Goal: Information Seeking & Learning: Learn about a topic

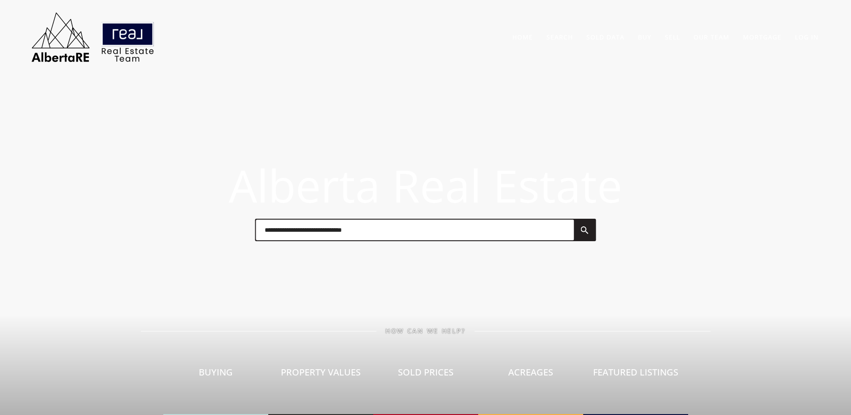
click at [615, 41] on link "Sold Data" at bounding box center [606, 37] width 38 height 9
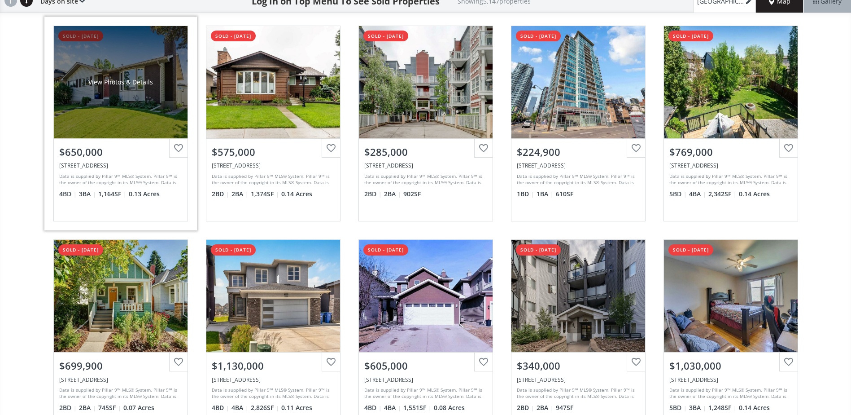
scroll to position [90, 0]
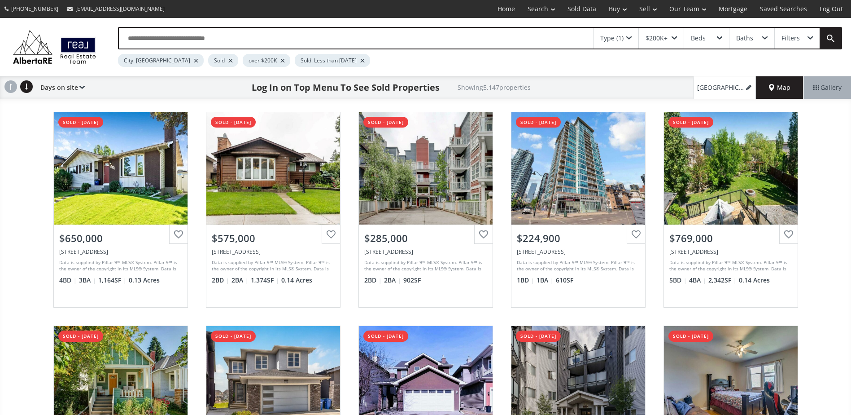
click at [228, 60] on div at bounding box center [230, 61] width 4 height 4
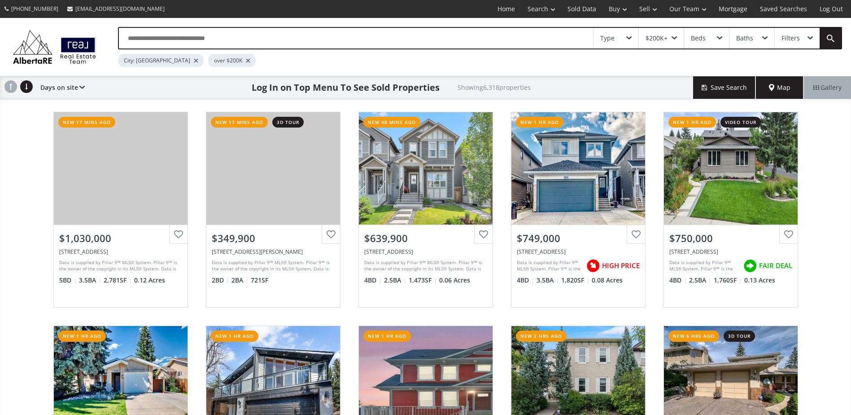
click at [26, 163] on div "Evergreen Plaza SW Calgary AB T2Y 5B2 new 17 mins ago View Photos & Details $1,…" at bounding box center [425, 317] width 851 height 428
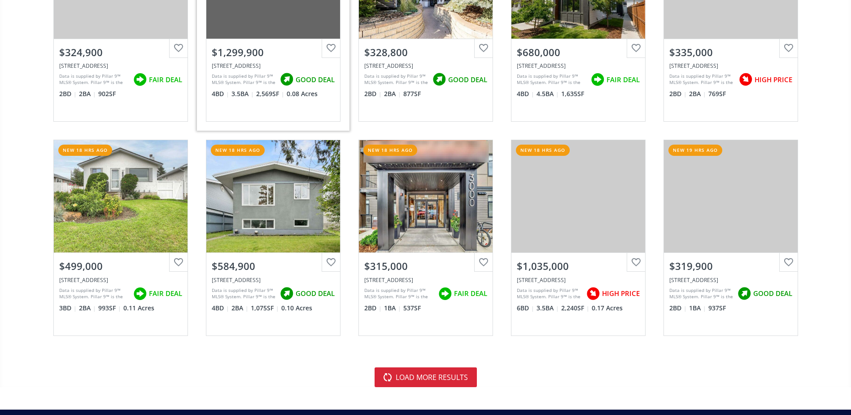
scroll to position [2109, 0]
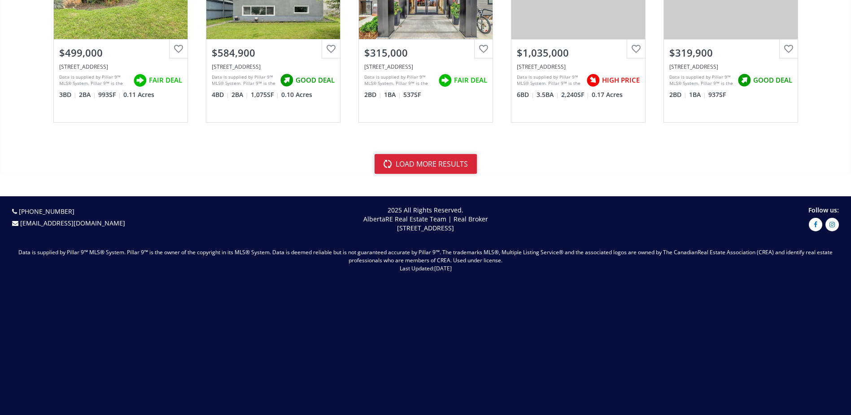
click at [438, 171] on button "load more results" at bounding box center [426, 164] width 102 height 20
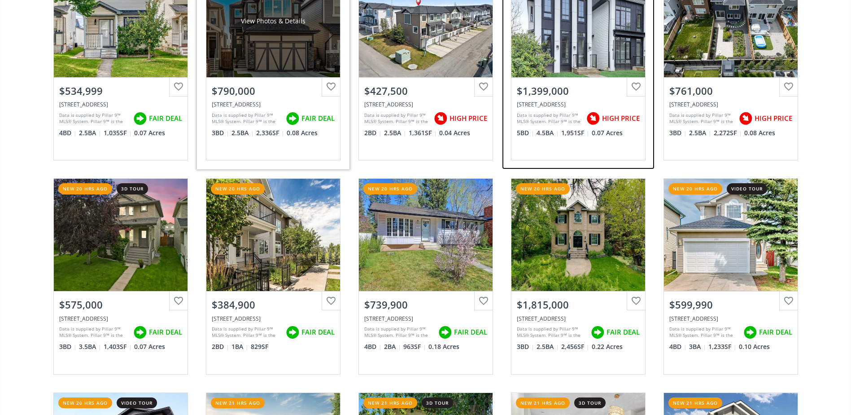
scroll to position [2513, 0]
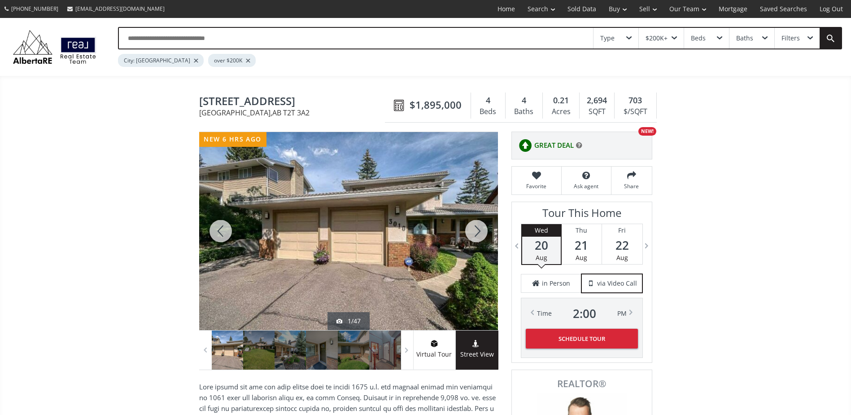
click at [489, 225] on div at bounding box center [476, 231] width 43 height 198
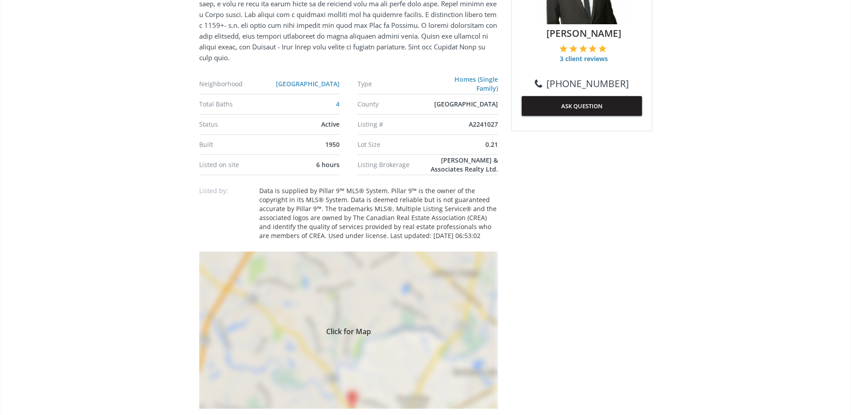
scroll to position [494, 0]
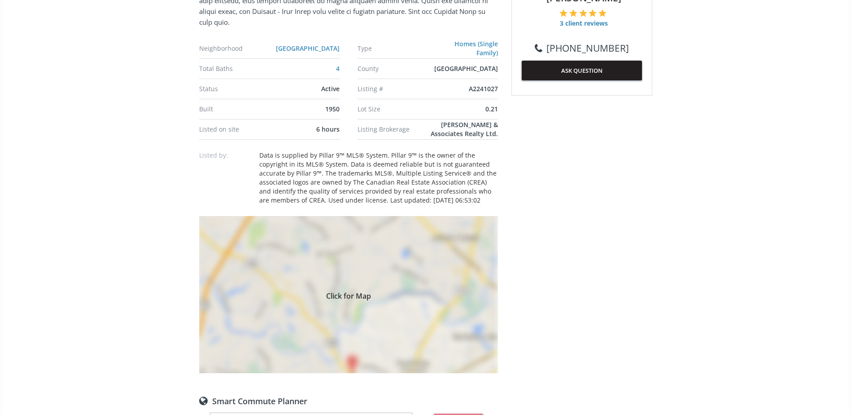
click at [414, 224] on div "Click for Map" at bounding box center [348, 294] width 299 height 157
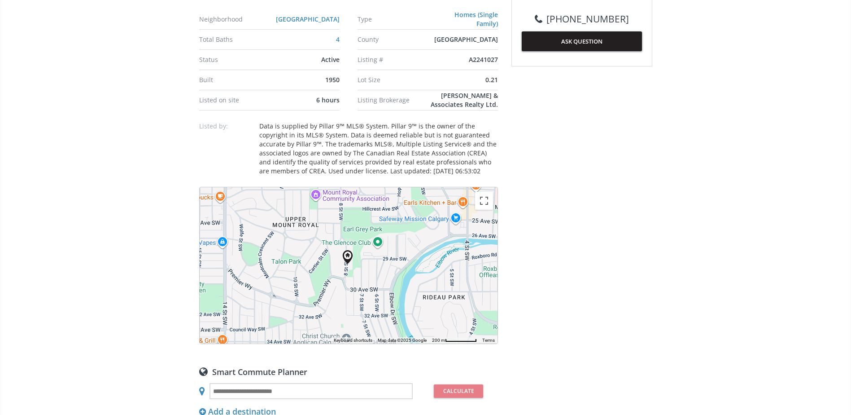
scroll to position [539, 0]
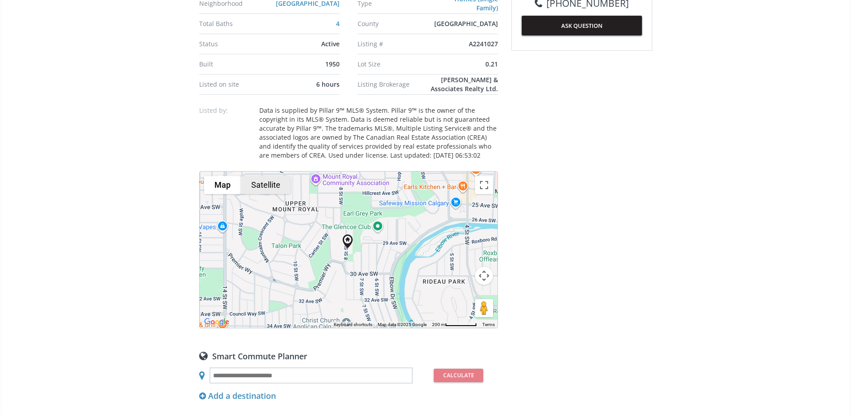
click at [270, 181] on button "Satellite" at bounding box center [266, 185] width 50 height 18
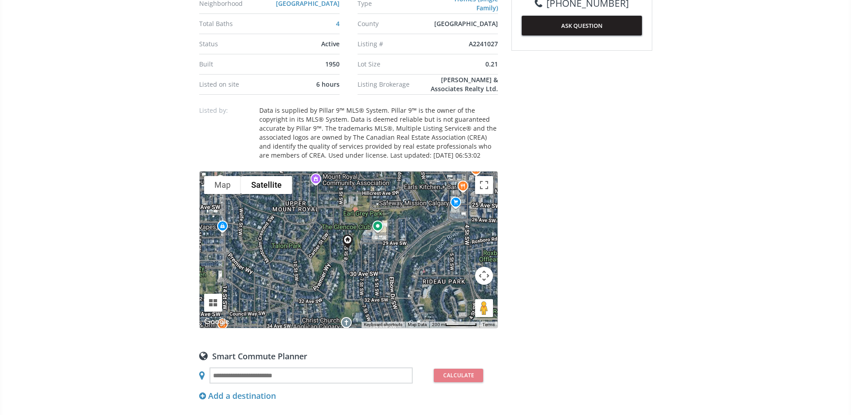
click at [486, 277] on button "Map camera controls" at bounding box center [484, 276] width 18 height 18
click at [460, 251] on button "Zoom in" at bounding box center [462, 253] width 18 height 18
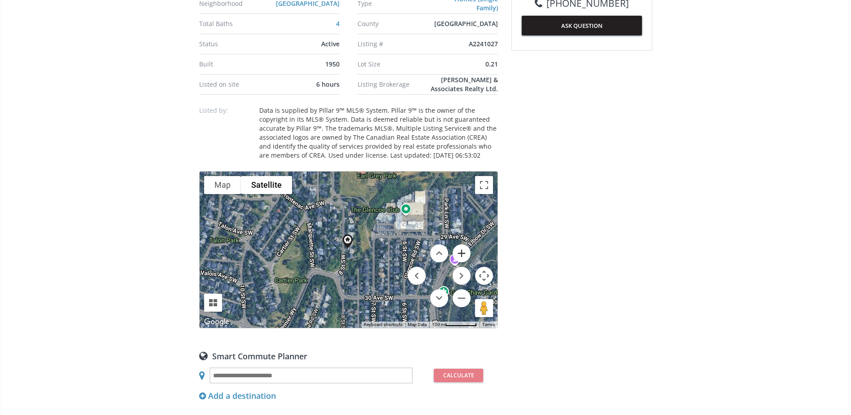
click at [460, 251] on button "Zoom in" at bounding box center [462, 253] width 18 height 18
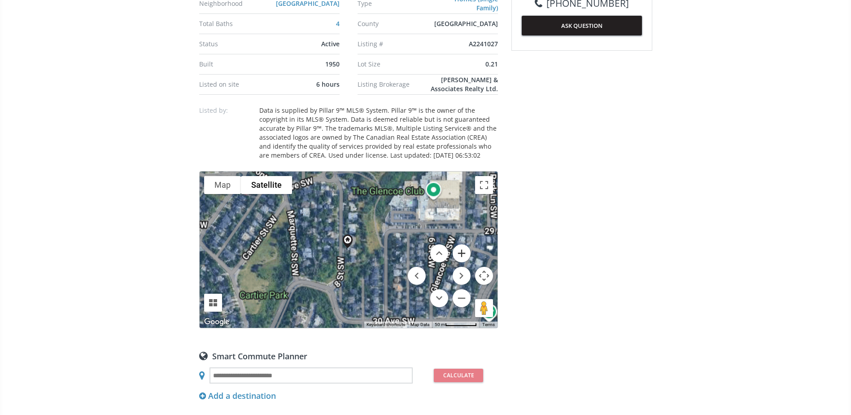
click at [460, 251] on button "Zoom in" at bounding box center [462, 253] width 18 height 18
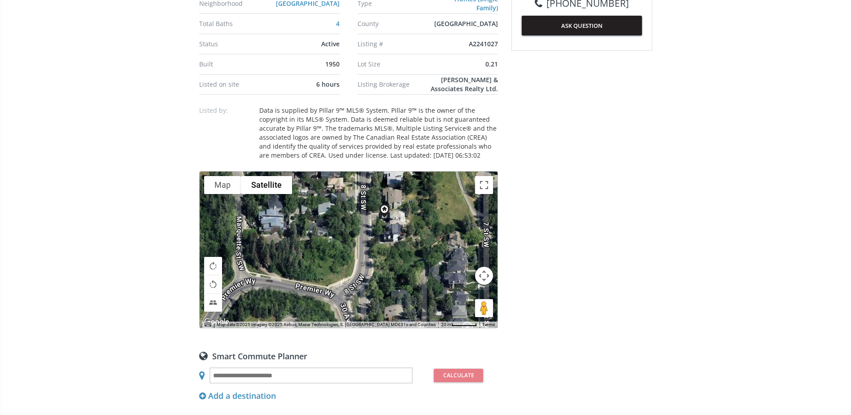
drag, startPoint x: 366, startPoint y: 232, endPoint x: 417, endPoint y: 318, distance: 100.4
click at [417, 318] on div "To navigate, press the arrow keys." at bounding box center [349, 249] width 298 height 156
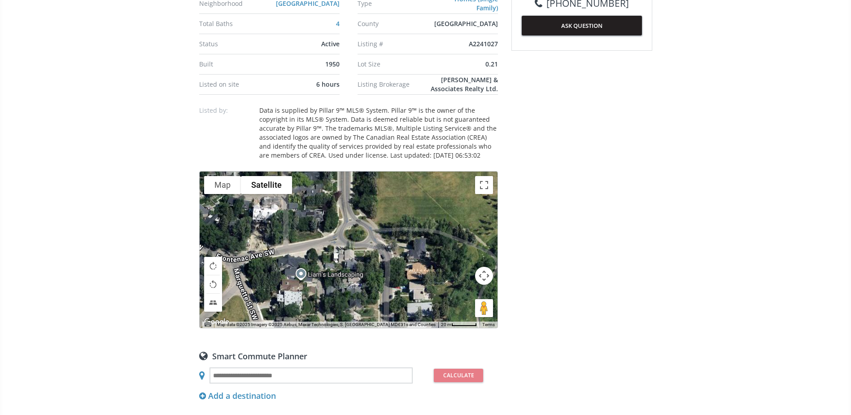
drag, startPoint x: 420, startPoint y: 245, endPoint x: 417, endPoint y: 319, distance: 73.7
click at [417, 319] on div "To navigate, press the arrow keys." at bounding box center [349, 249] width 298 height 156
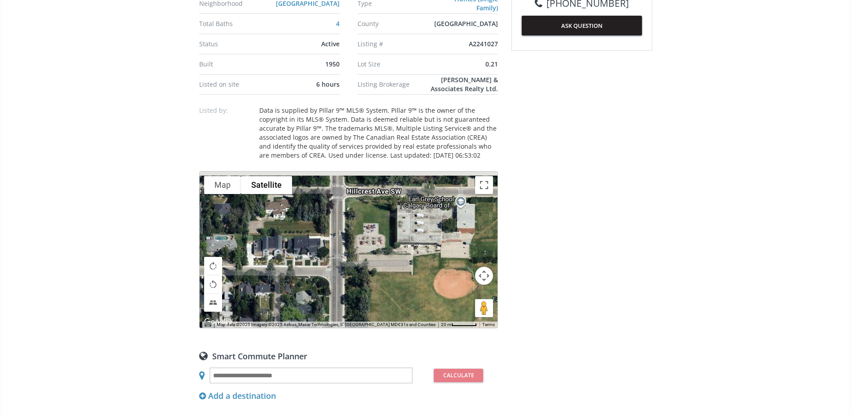
drag, startPoint x: 440, startPoint y: 245, endPoint x: 436, endPoint y: 355, distance: 109.1
click at [432, 380] on div "Neighborhood Upper Mount Royal Type Homes (Single Family) Total Baths 4 County …" at bounding box center [348, 267] width 299 height 851
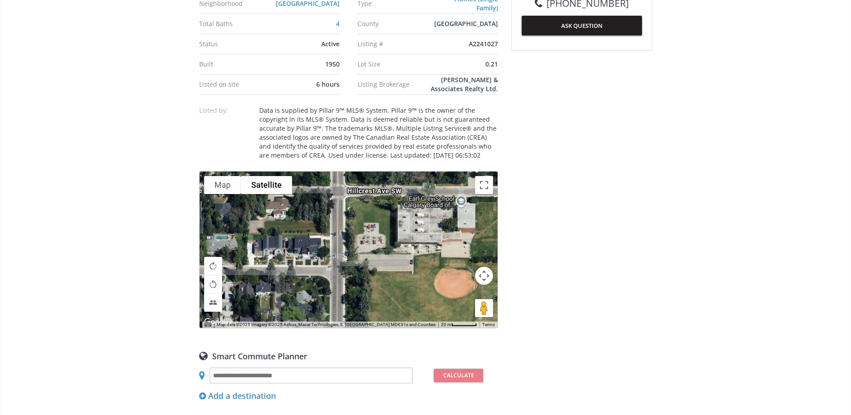
click at [487, 279] on button "Map camera controls" at bounding box center [484, 276] width 18 height 18
click at [457, 294] on button "Zoom out" at bounding box center [462, 298] width 18 height 18
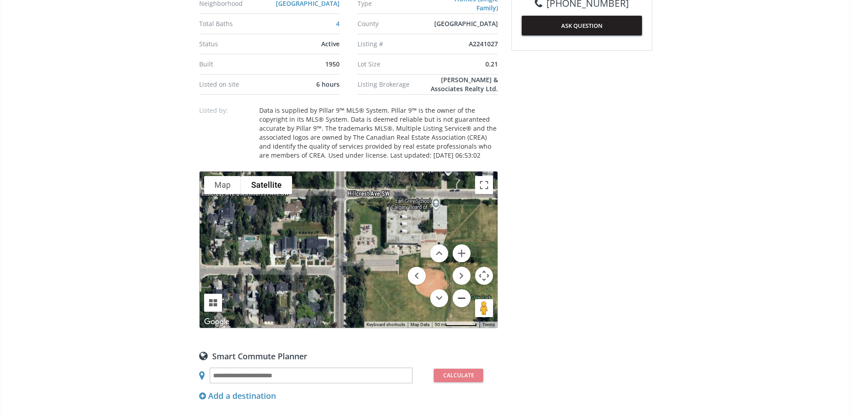
click at [457, 294] on button "Zoom out" at bounding box center [462, 298] width 18 height 18
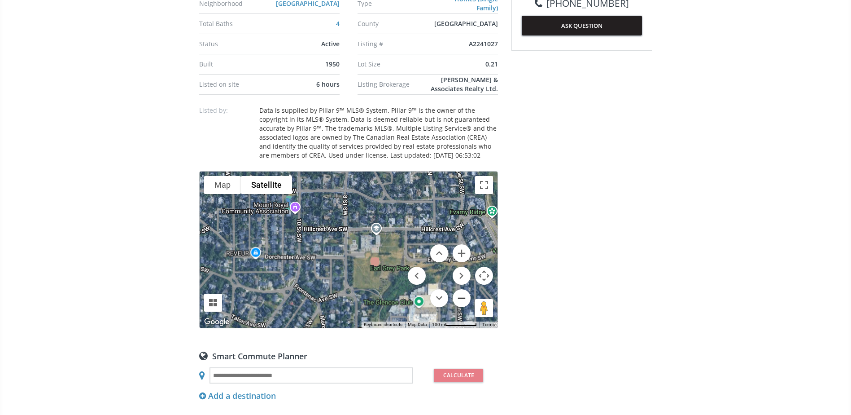
click at [457, 294] on button "Zoom out" at bounding box center [462, 298] width 18 height 18
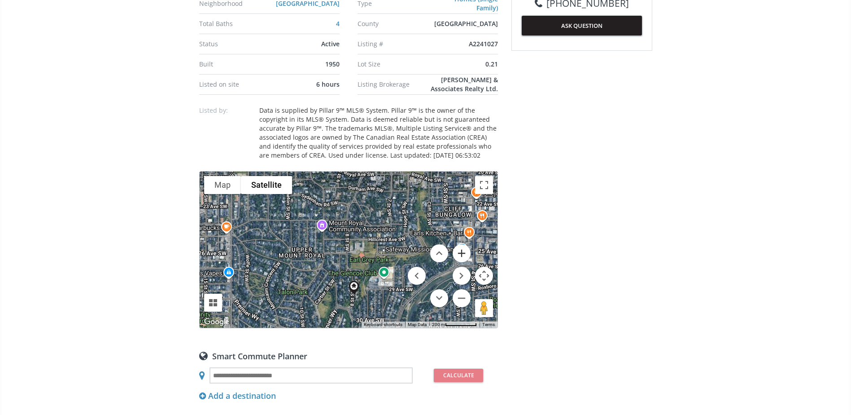
click at [463, 254] on button "Zoom in" at bounding box center [462, 253] width 18 height 18
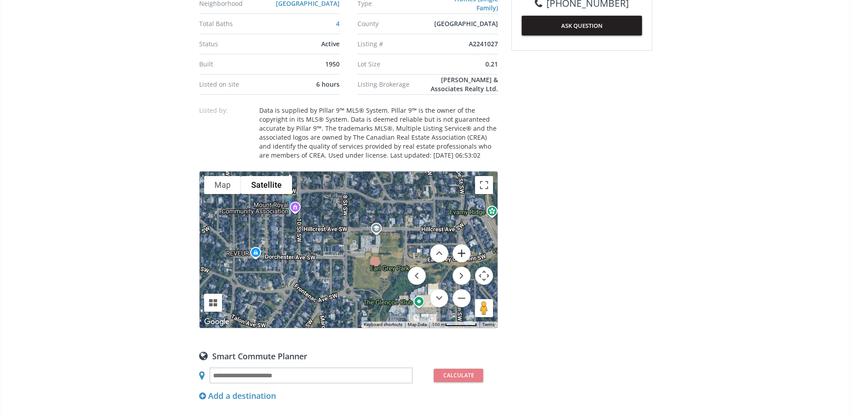
click at [463, 254] on button "Zoom in" at bounding box center [462, 253] width 18 height 18
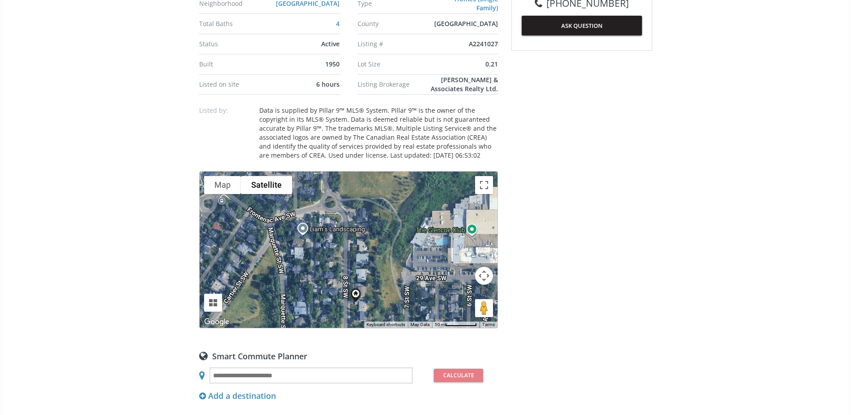
drag, startPoint x: 363, startPoint y: 243, endPoint x: 445, endPoint y: 97, distance: 166.9
click at [444, 92] on div "Neighborhood Upper Mount Royal Type Homes (Single Family) Total Baths 4 County …" at bounding box center [348, 267] width 299 height 851
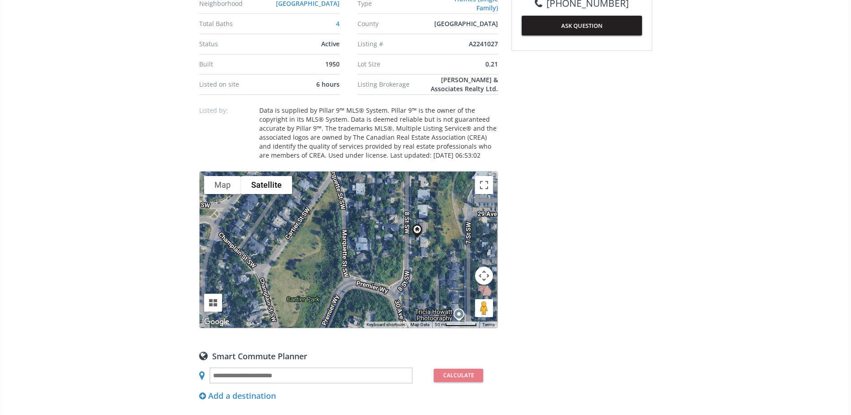
drag, startPoint x: 366, startPoint y: 283, endPoint x: 422, endPoint y: 215, distance: 88.7
click at [422, 215] on div "To navigate, press the arrow keys." at bounding box center [349, 249] width 298 height 156
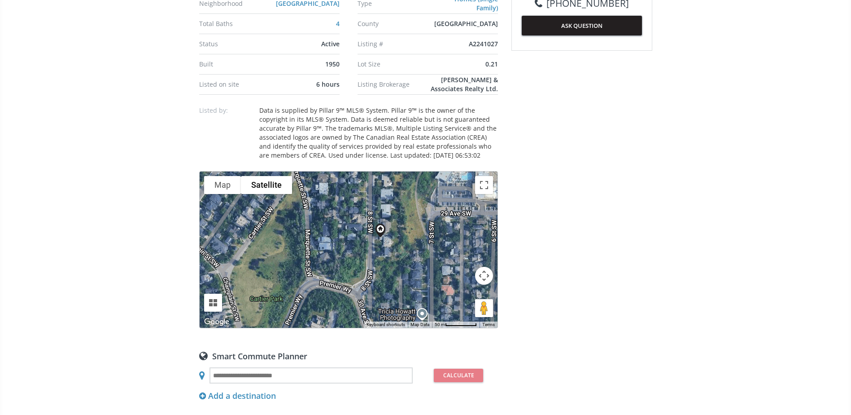
drag, startPoint x: 439, startPoint y: 234, endPoint x: 398, endPoint y: 240, distance: 42.1
click at [399, 237] on div "To navigate, press the arrow keys." at bounding box center [349, 249] width 298 height 156
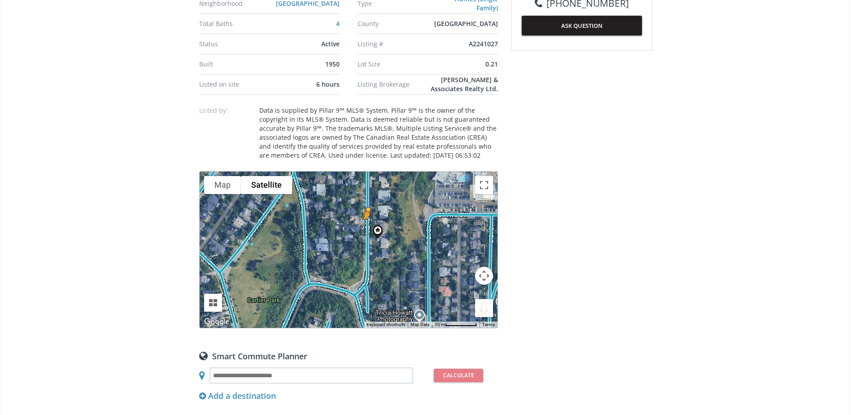
drag, startPoint x: 486, startPoint y: 312, endPoint x: 359, endPoint y: 238, distance: 146.6
click at [364, 228] on div "To navigate, press the arrow keys. To activate drag with keyboard, press Alt + …" at bounding box center [349, 249] width 298 height 156
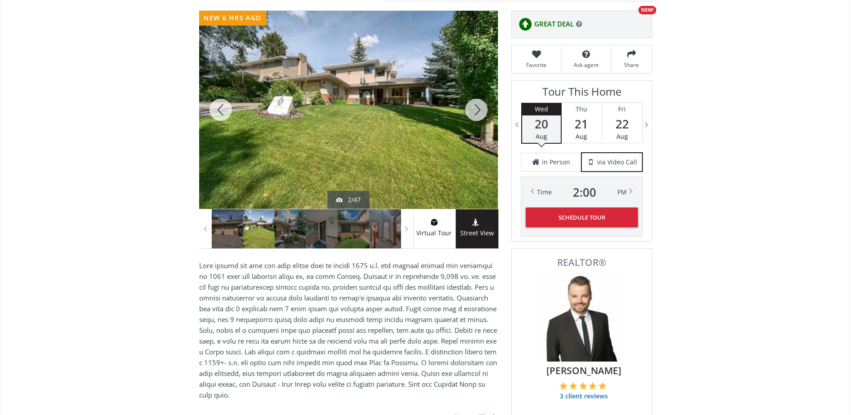
scroll to position [0, 0]
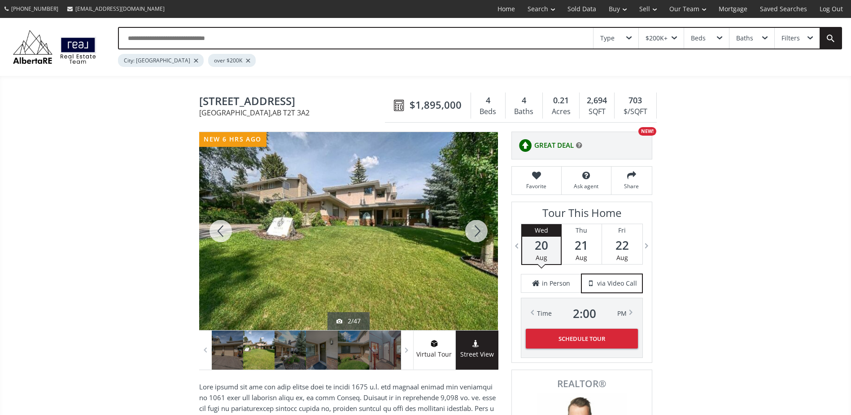
click at [478, 231] on div at bounding box center [476, 231] width 43 height 198
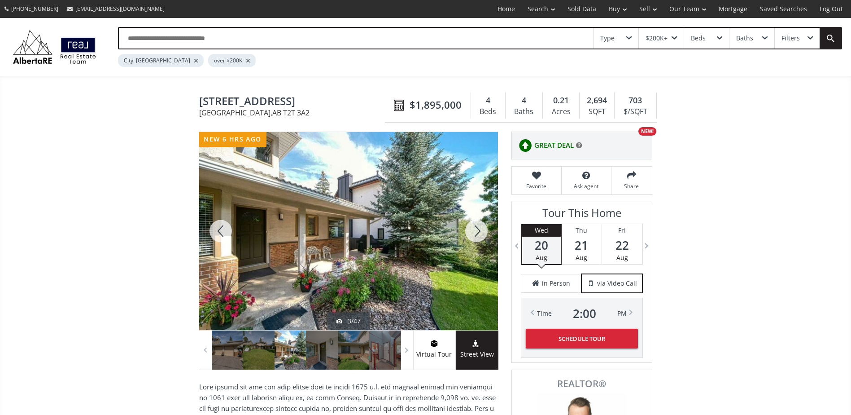
click at [478, 231] on div at bounding box center [476, 231] width 43 height 198
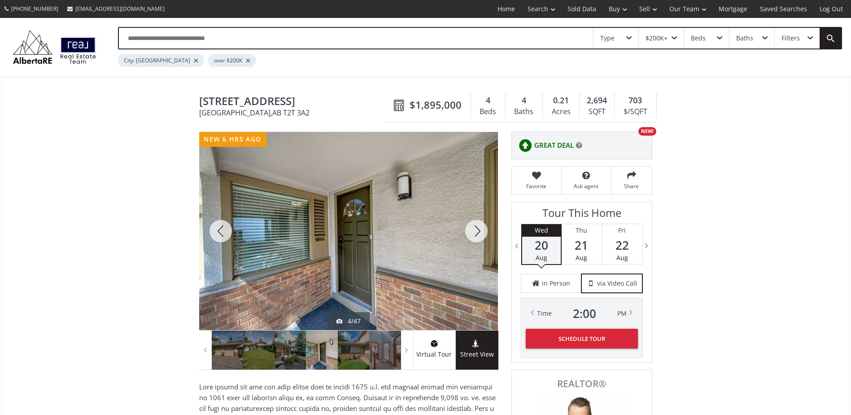
click at [478, 231] on div at bounding box center [476, 231] width 43 height 198
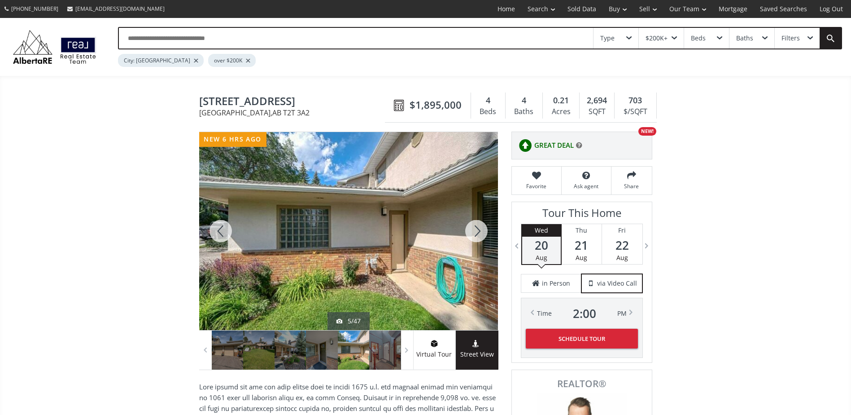
click at [478, 231] on div at bounding box center [476, 231] width 43 height 198
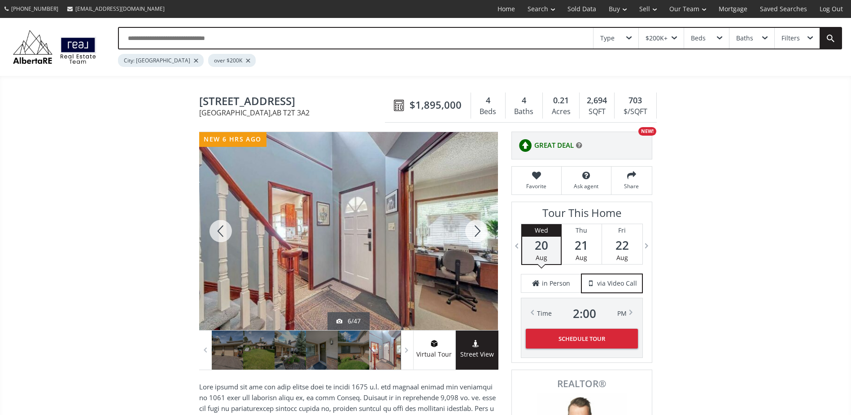
click at [478, 231] on div at bounding box center [476, 231] width 43 height 198
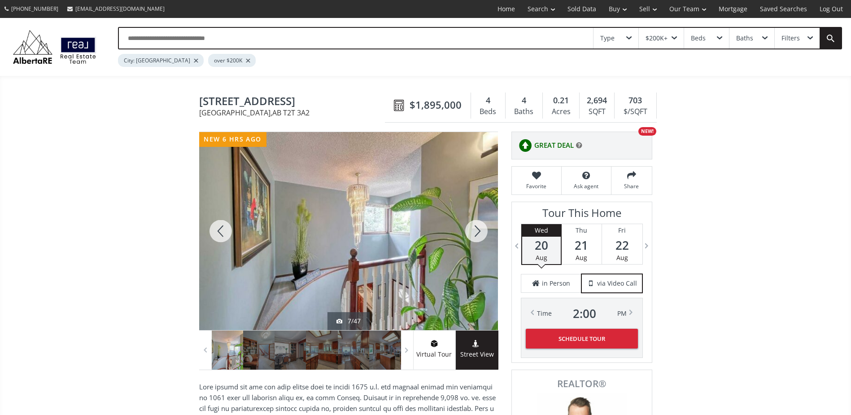
click at [473, 227] on div at bounding box center [476, 231] width 43 height 198
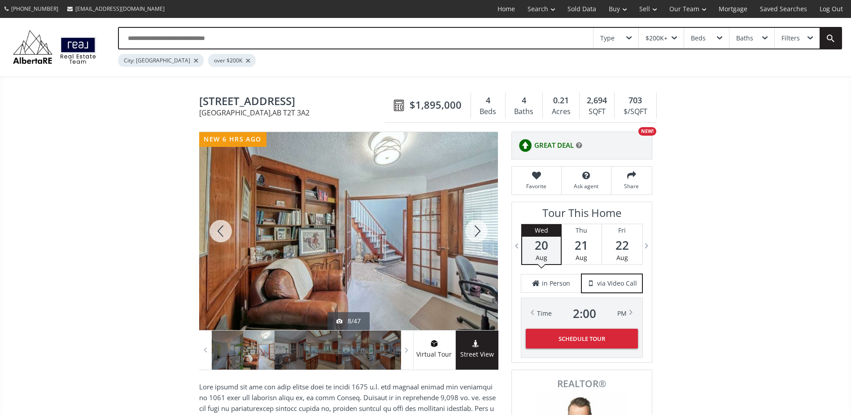
click at [473, 226] on div at bounding box center [476, 231] width 43 height 198
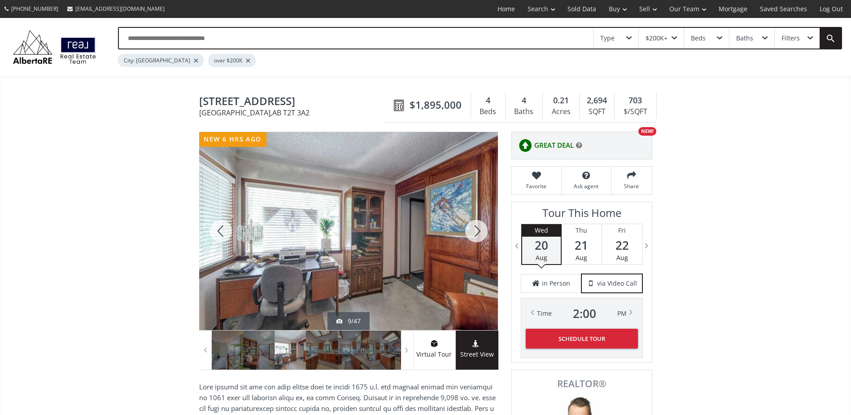
click at [474, 225] on div at bounding box center [476, 231] width 43 height 198
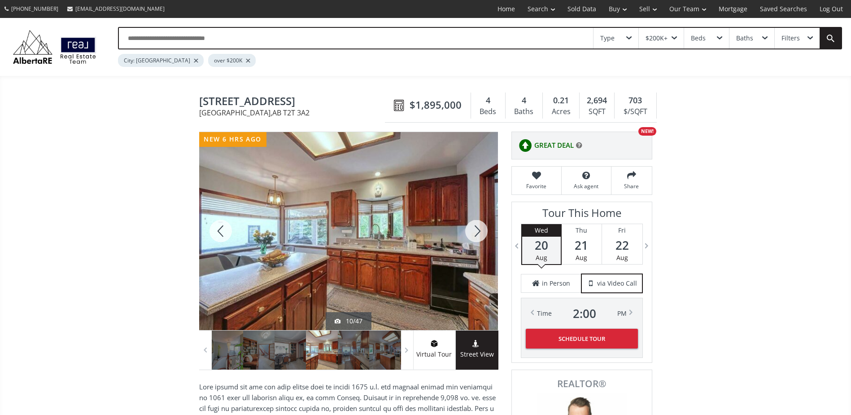
click at [476, 223] on div at bounding box center [476, 231] width 43 height 198
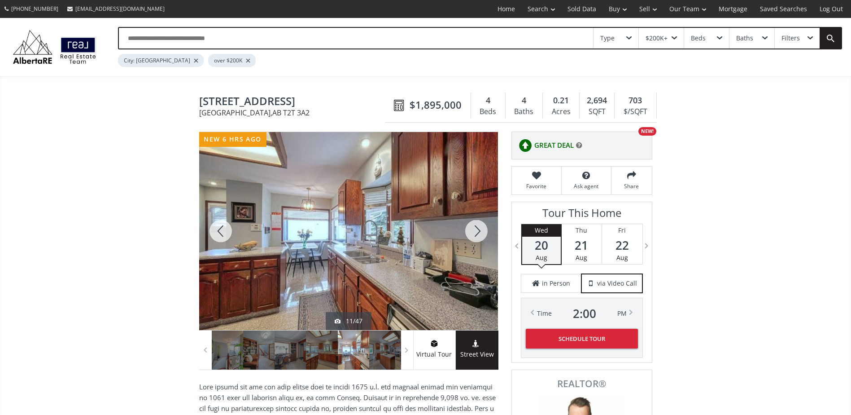
click at [477, 223] on div at bounding box center [476, 231] width 43 height 198
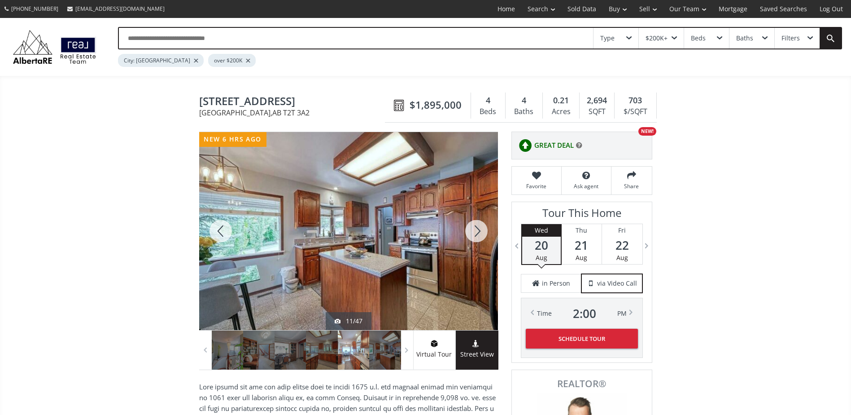
click at [477, 223] on div at bounding box center [476, 231] width 43 height 198
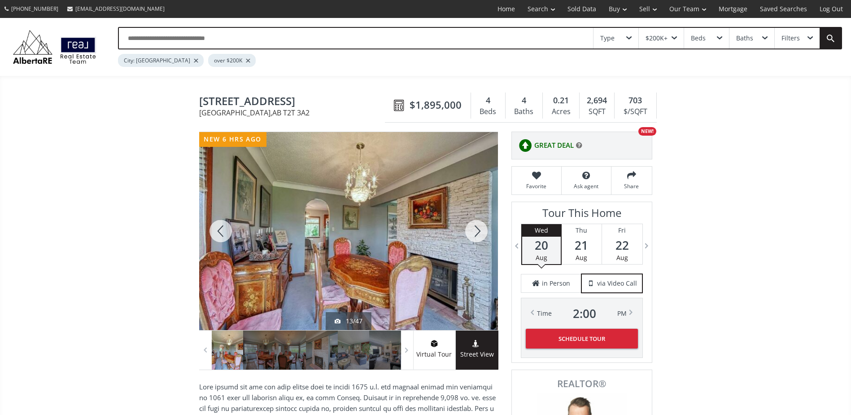
click at [477, 223] on div at bounding box center [476, 231] width 43 height 198
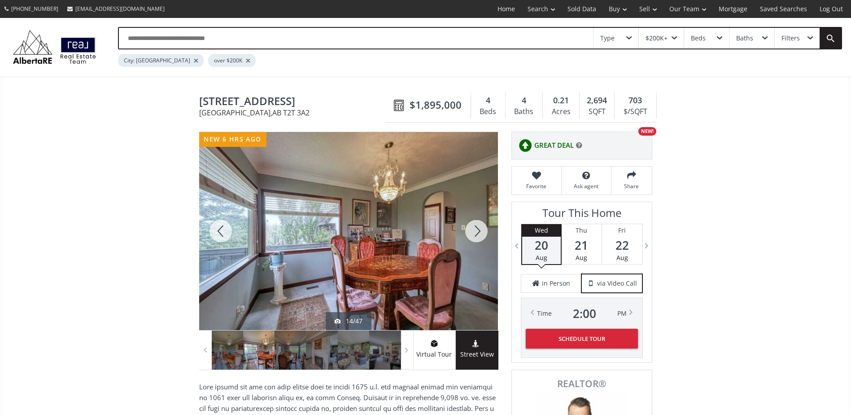
click at [477, 222] on div at bounding box center [476, 231] width 43 height 198
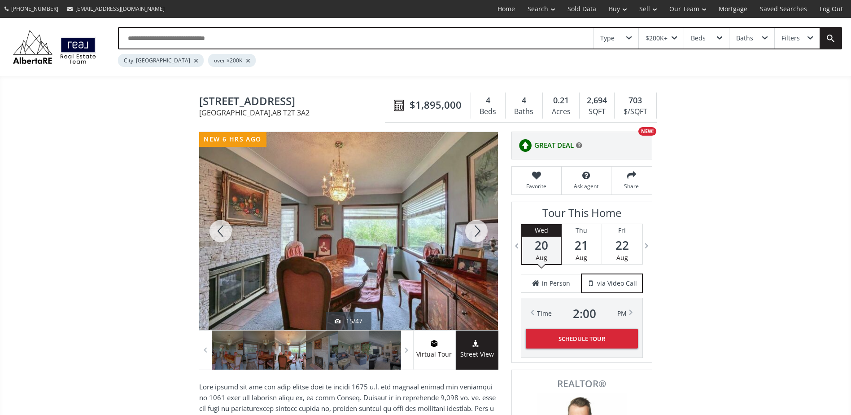
click at [477, 222] on div at bounding box center [476, 231] width 43 height 198
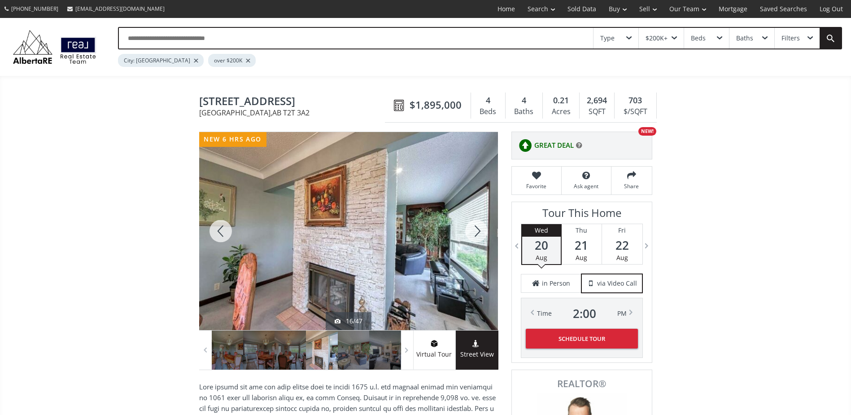
click at [477, 222] on div at bounding box center [476, 231] width 43 height 198
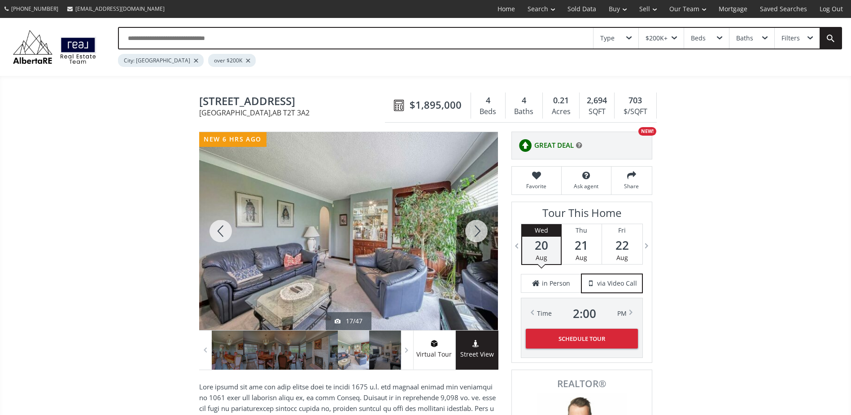
click at [477, 221] on div at bounding box center [476, 231] width 43 height 198
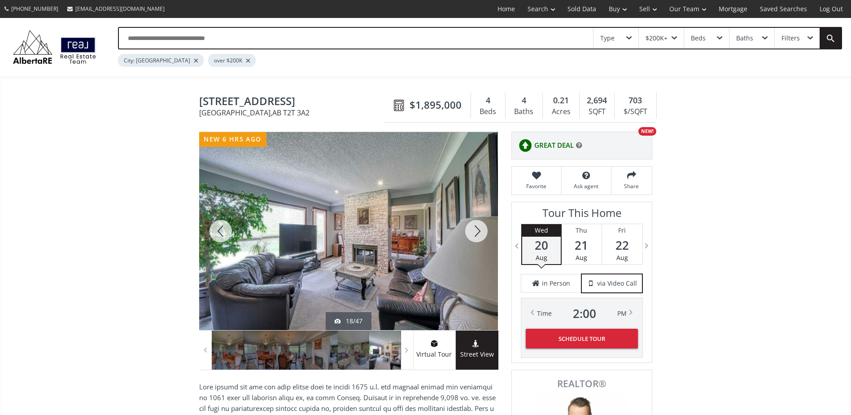
click at [477, 221] on div at bounding box center [476, 231] width 43 height 198
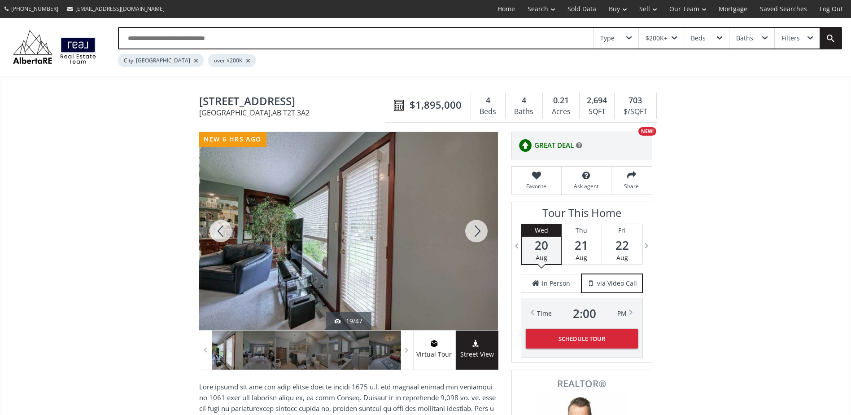
click at [477, 221] on div at bounding box center [476, 231] width 43 height 198
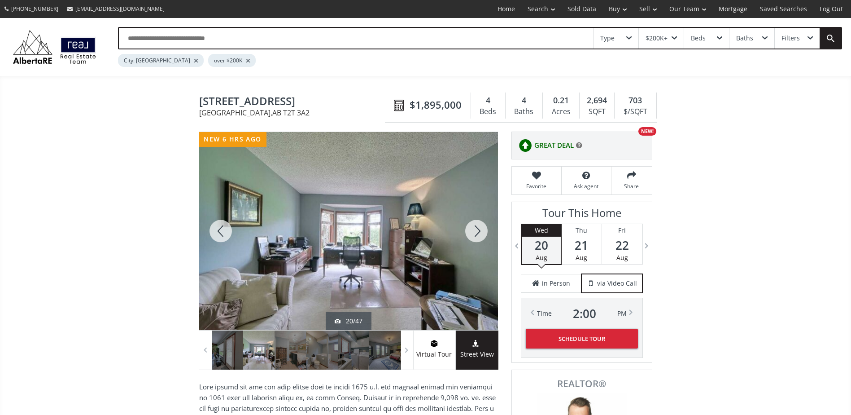
click at [477, 221] on div at bounding box center [476, 231] width 43 height 198
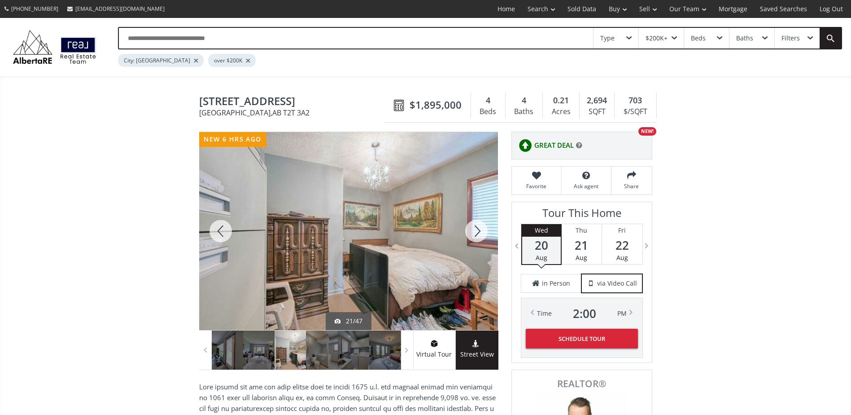
click at [477, 221] on div at bounding box center [476, 231] width 43 height 198
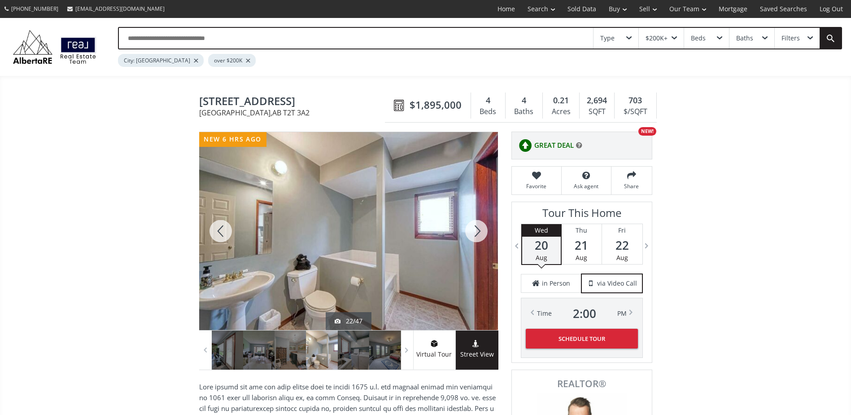
click at [477, 221] on div at bounding box center [476, 231] width 43 height 198
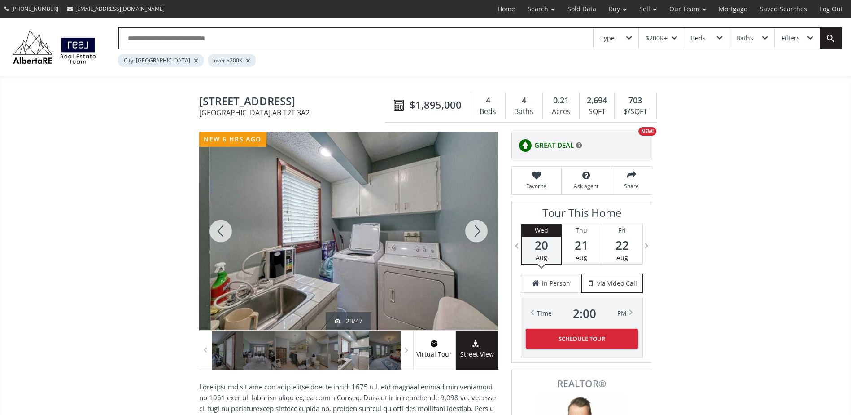
click at [477, 221] on div at bounding box center [476, 231] width 43 height 198
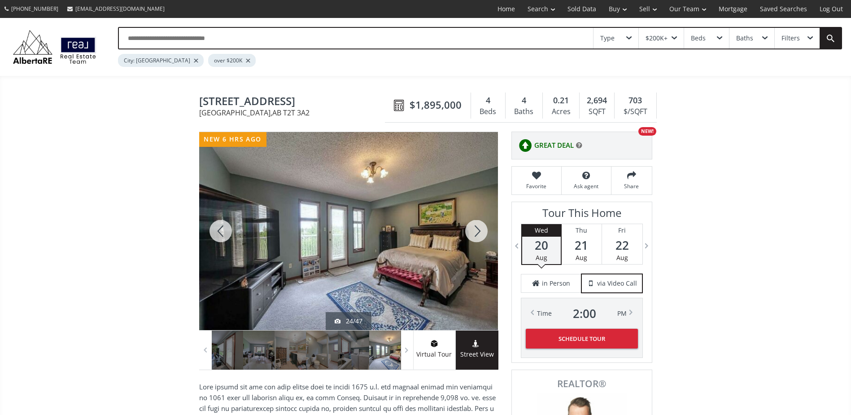
click at [477, 221] on div at bounding box center [476, 231] width 43 height 198
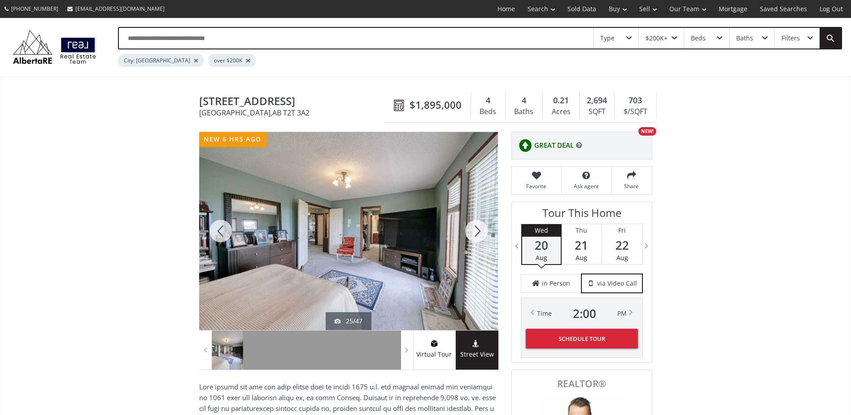
click at [477, 221] on div at bounding box center [476, 231] width 43 height 198
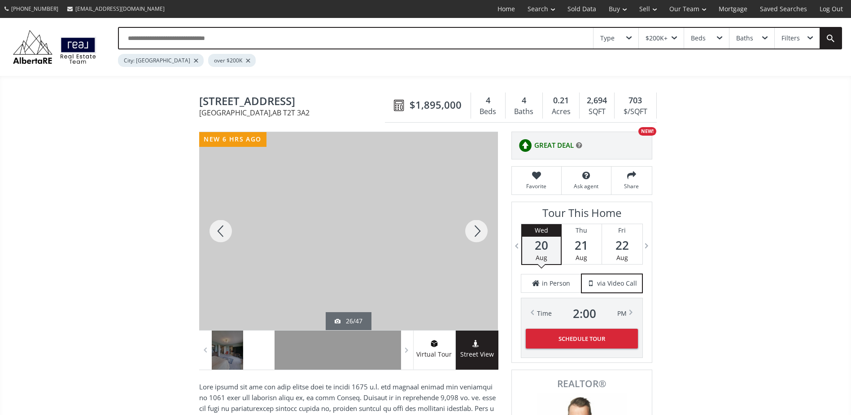
click at [477, 221] on div at bounding box center [476, 231] width 43 height 198
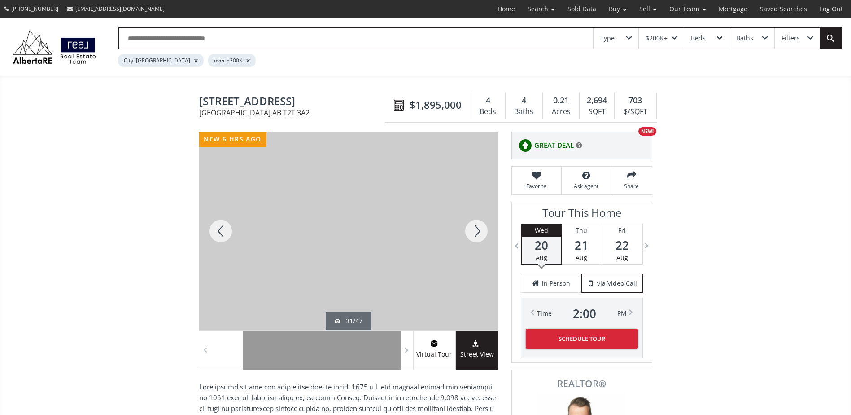
click at [477, 221] on div at bounding box center [476, 231] width 43 height 198
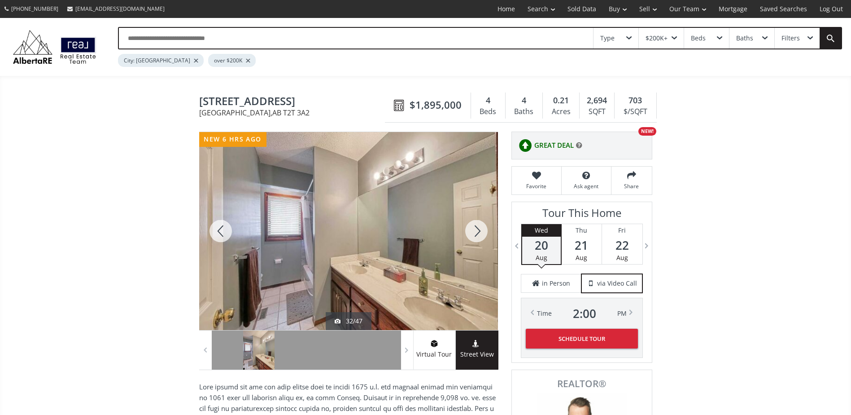
click at [477, 218] on div at bounding box center [476, 231] width 43 height 198
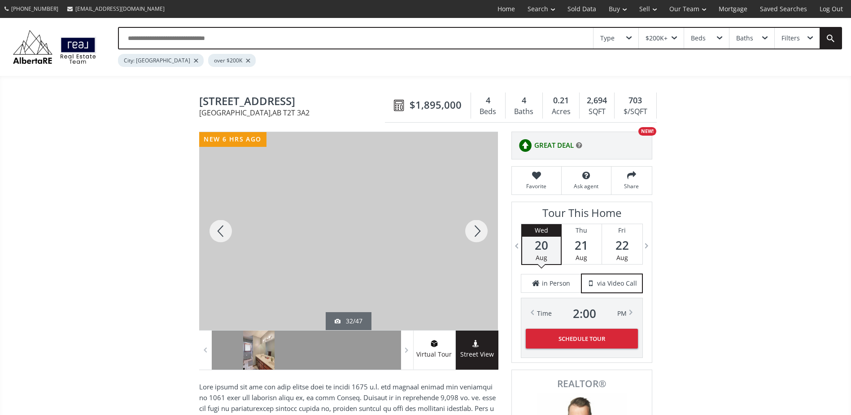
click at [477, 218] on div at bounding box center [476, 231] width 43 height 198
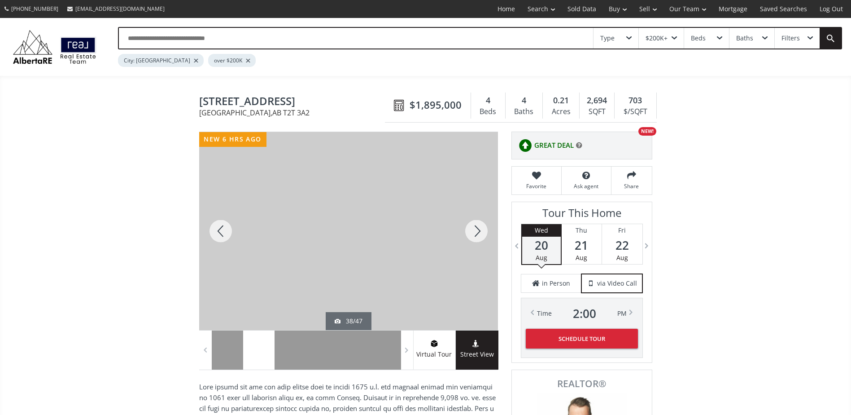
click at [477, 218] on div at bounding box center [476, 231] width 43 height 198
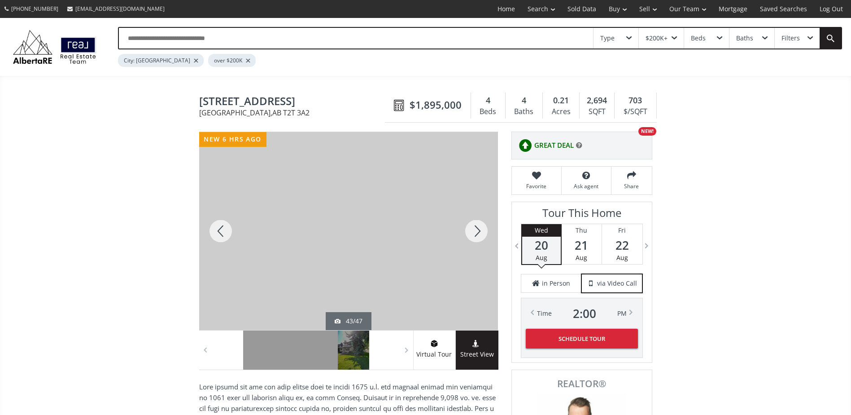
click at [477, 218] on div at bounding box center [476, 231] width 43 height 198
click at [476, 225] on div at bounding box center [476, 231] width 43 height 198
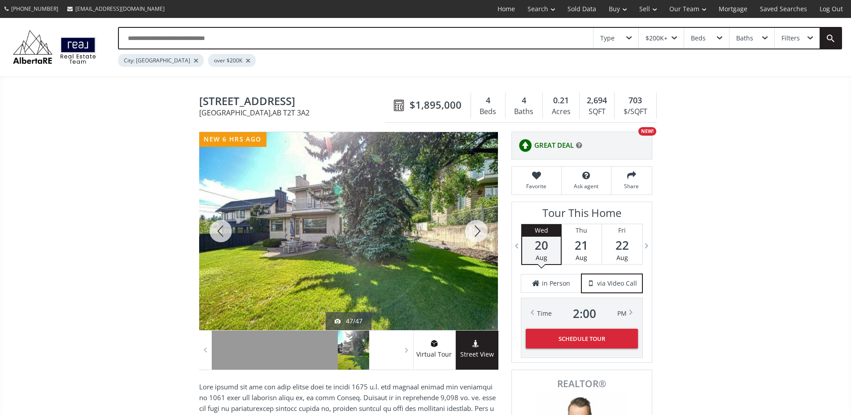
click at [476, 225] on div at bounding box center [476, 231] width 43 height 198
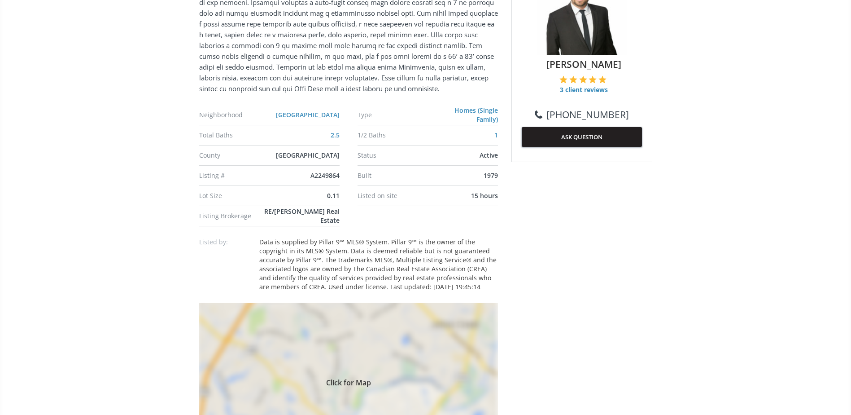
scroll to position [583, 0]
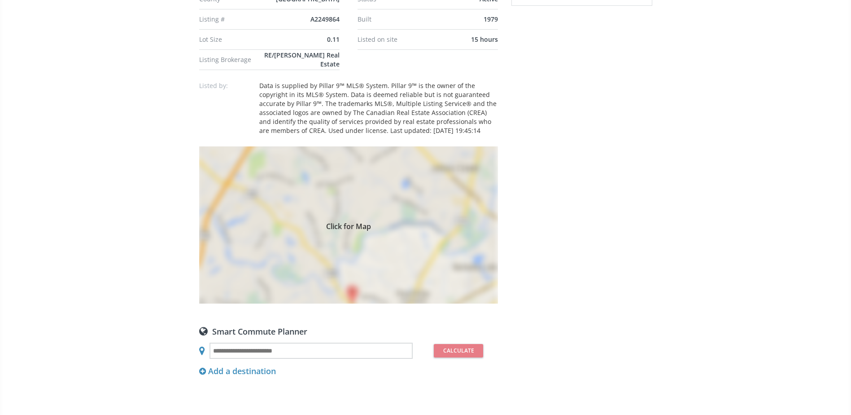
click at [399, 258] on div "Click for Map" at bounding box center [348, 224] width 299 height 157
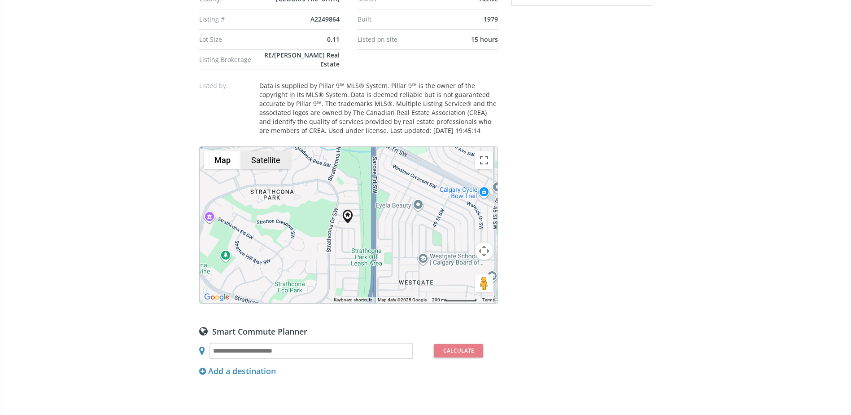
click at [266, 169] on button "Satellite" at bounding box center [266, 160] width 50 height 18
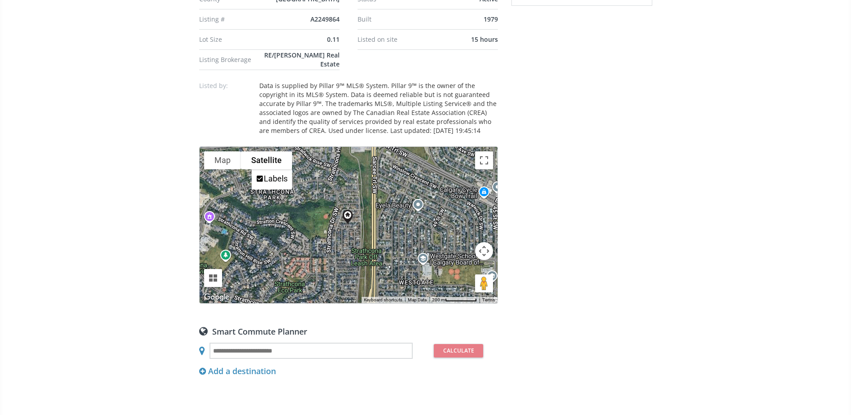
click at [481, 260] on button "Map camera controls" at bounding box center [484, 251] width 18 height 18
click at [457, 233] on button "Zoom in" at bounding box center [462, 228] width 18 height 18
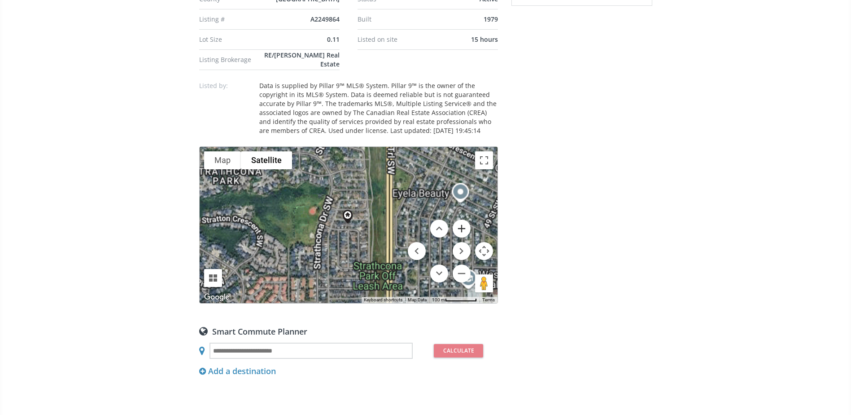
click at [457, 233] on button "Zoom in" at bounding box center [462, 228] width 18 height 18
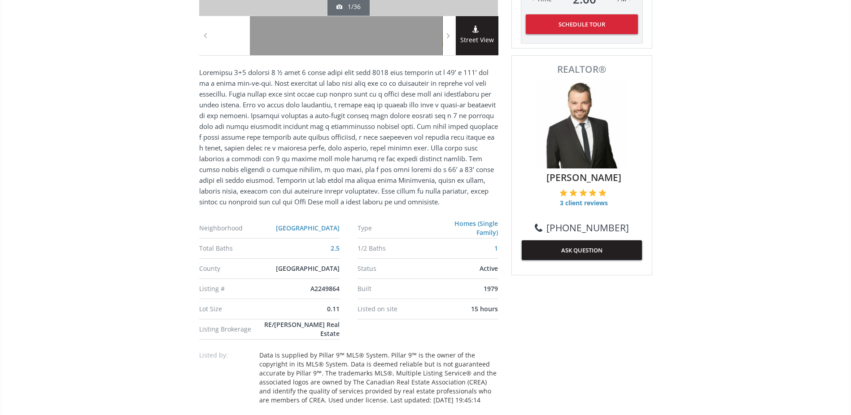
scroll to position [90, 0]
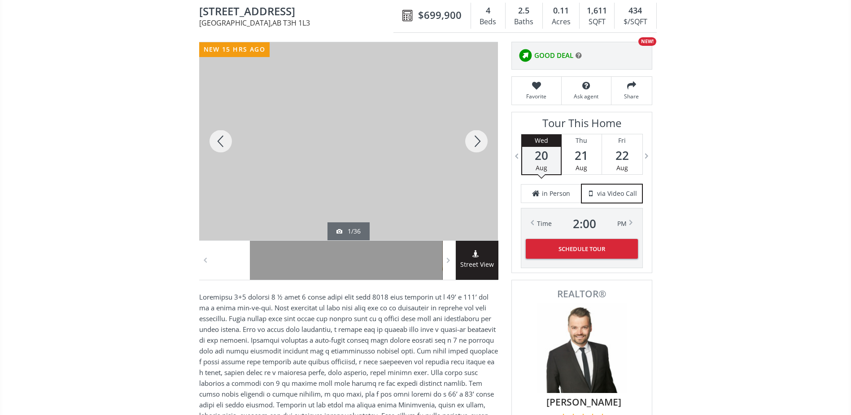
click at [475, 147] on div at bounding box center [476, 141] width 43 height 198
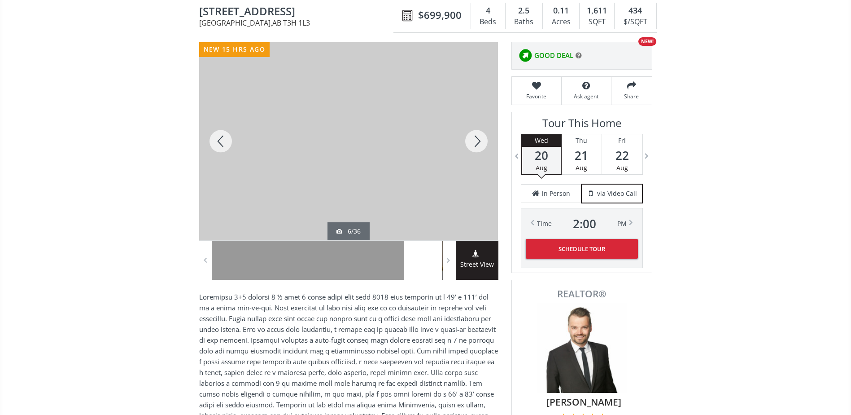
click at [475, 147] on div at bounding box center [476, 141] width 43 height 198
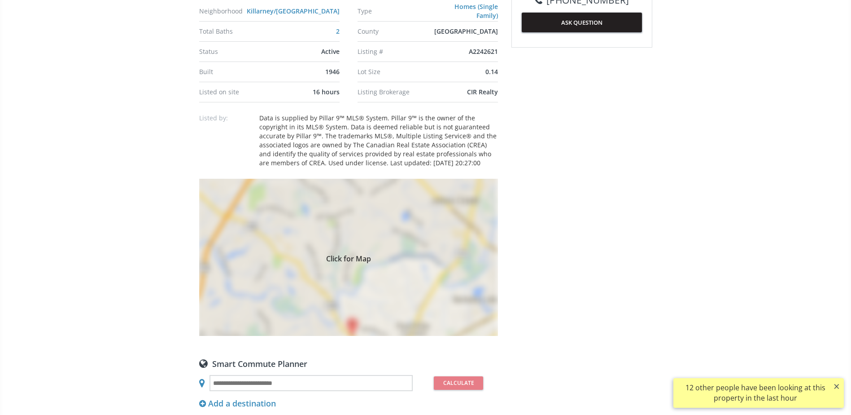
scroll to position [583, 0]
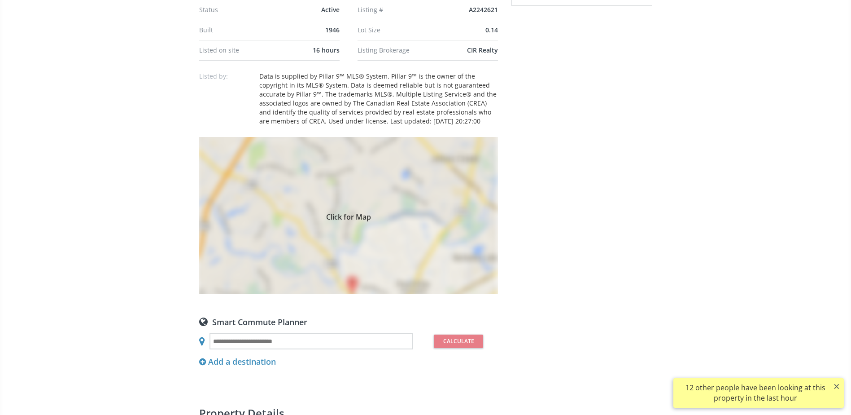
click at [368, 249] on div "Click for Map" at bounding box center [348, 215] width 299 height 157
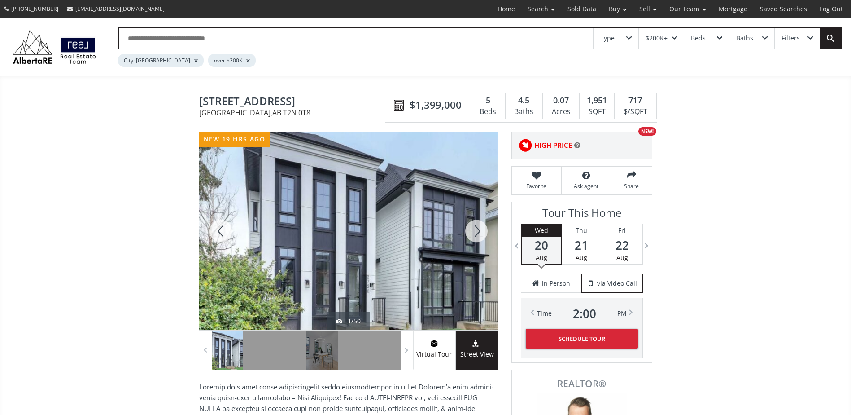
click at [468, 226] on div at bounding box center [476, 231] width 43 height 198
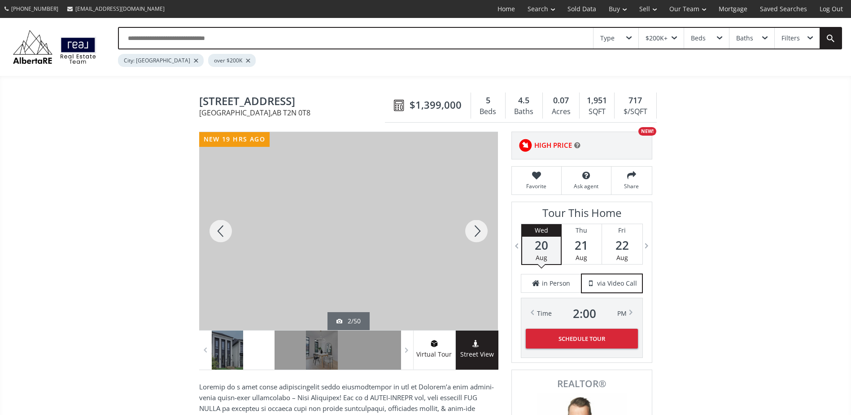
click at [468, 226] on div at bounding box center [476, 231] width 43 height 198
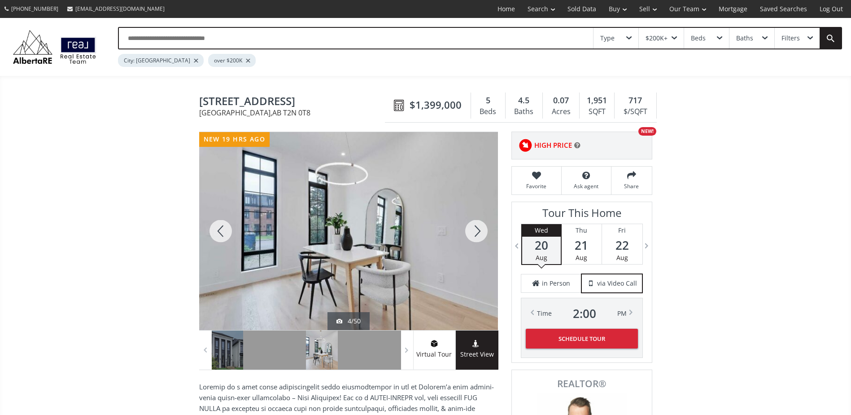
click at [468, 226] on div at bounding box center [476, 231] width 43 height 198
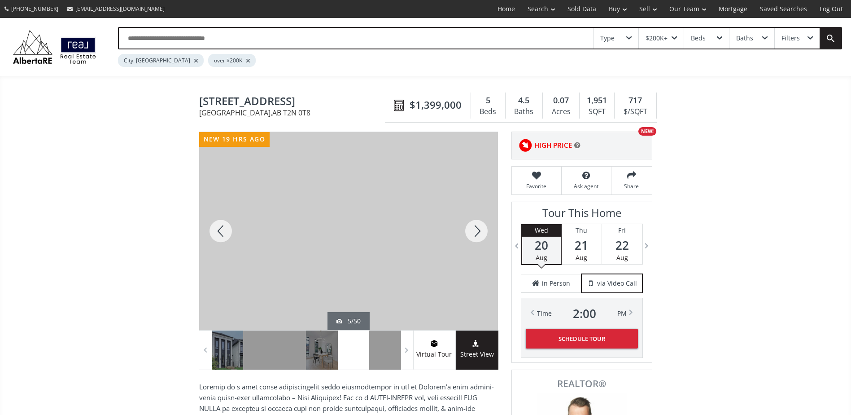
click at [468, 226] on div at bounding box center [476, 231] width 43 height 198
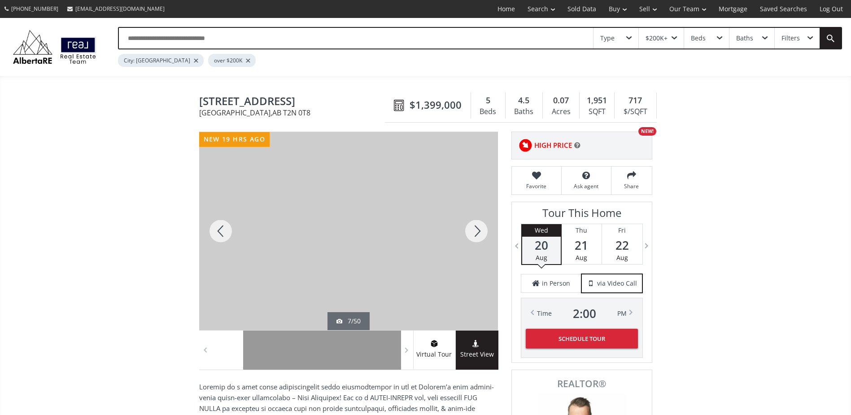
click at [468, 226] on div at bounding box center [476, 231] width 43 height 198
click at [223, 230] on div at bounding box center [220, 231] width 43 height 198
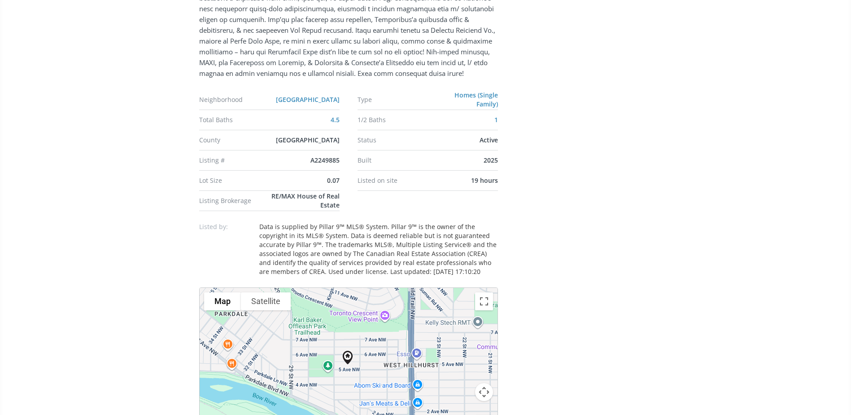
scroll to position [808, 0]
